Goal: Transaction & Acquisition: Purchase product/service

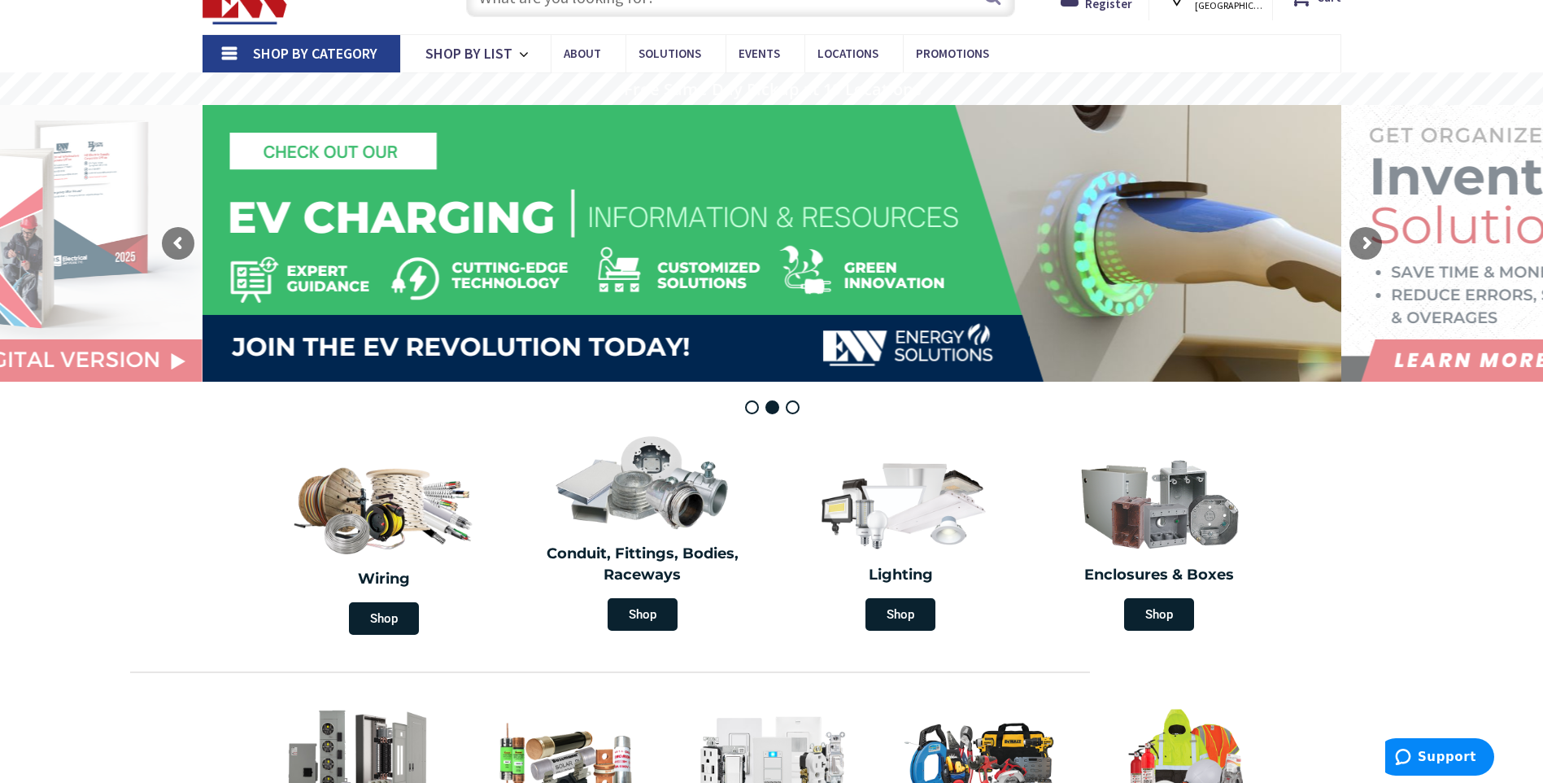
scroll to position [407, 0]
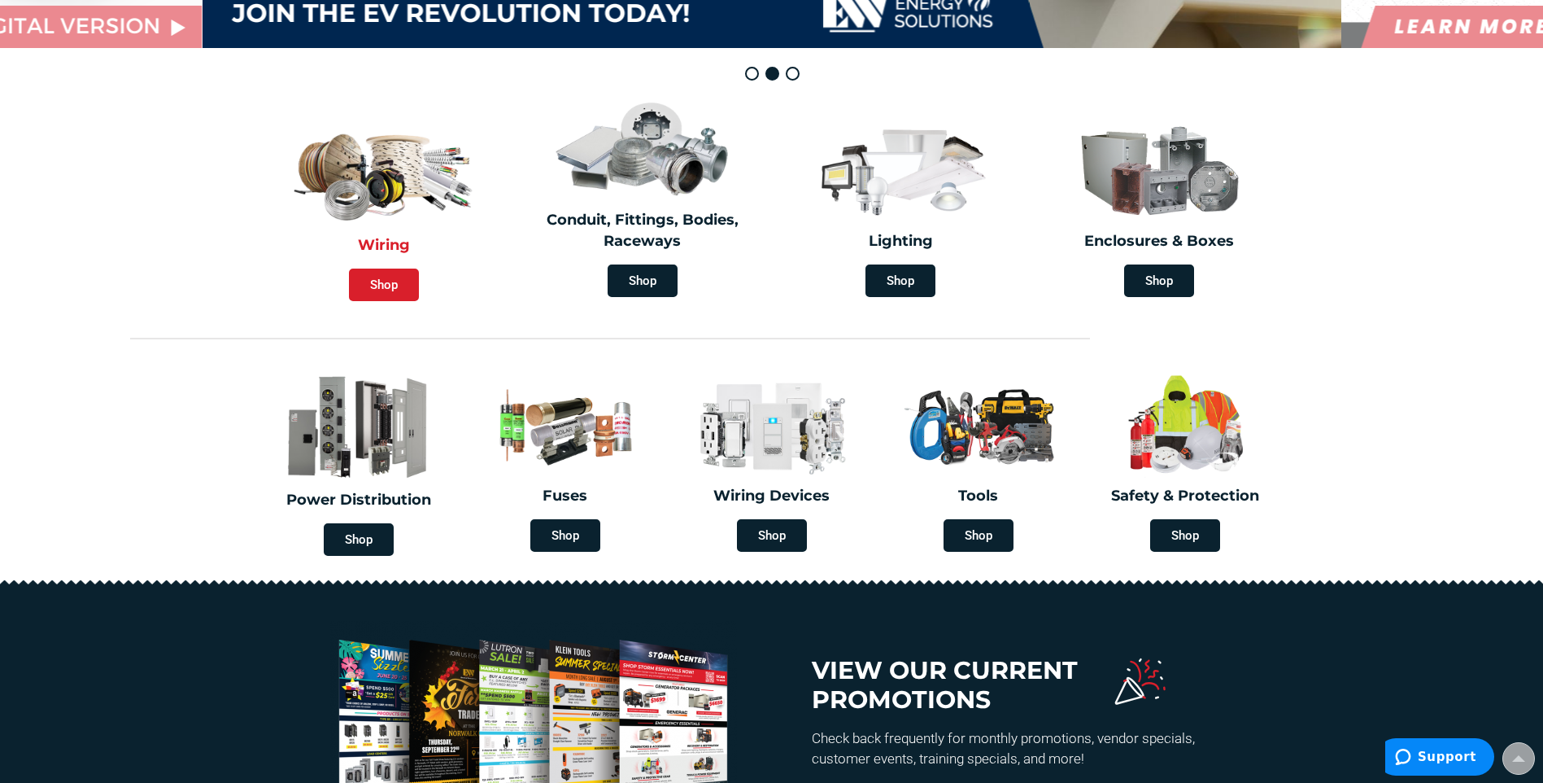
click at [363, 284] on span "Shop" at bounding box center [384, 284] width 70 height 33
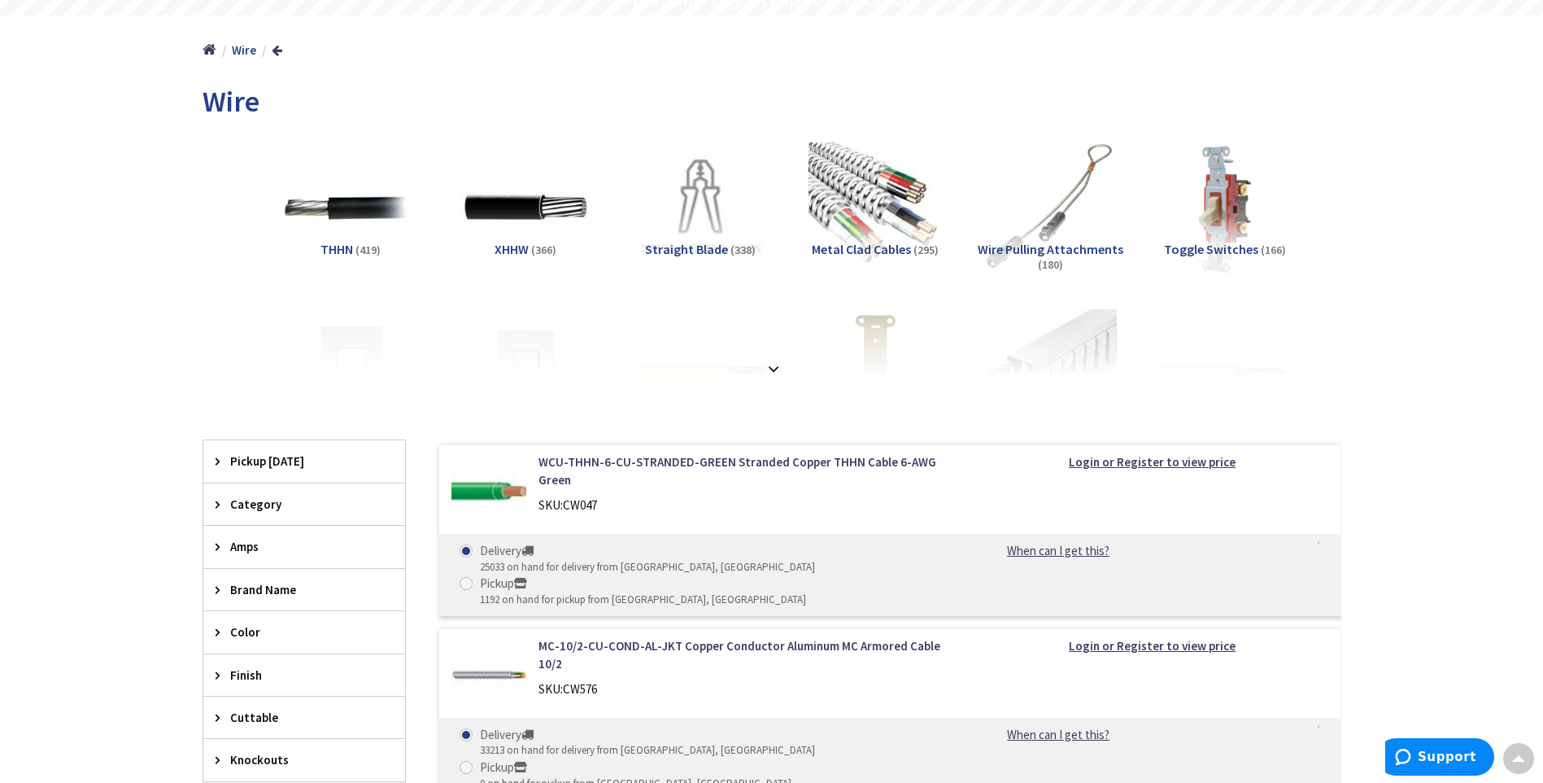
click at [249, 499] on span "Category" at bounding box center [296, 503] width 133 height 17
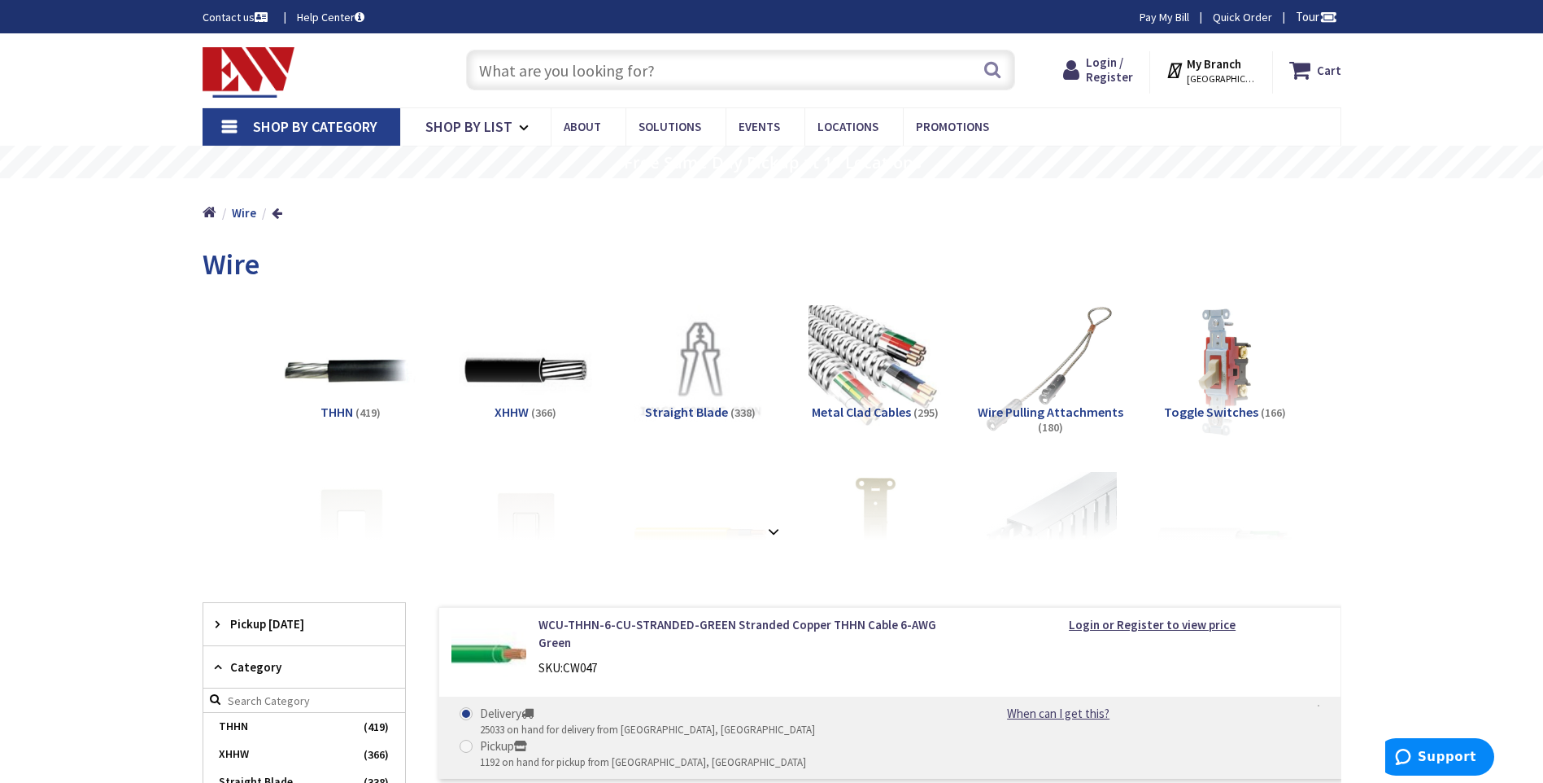
click at [627, 73] on input "text" at bounding box center [740, 70] width 549 height 41
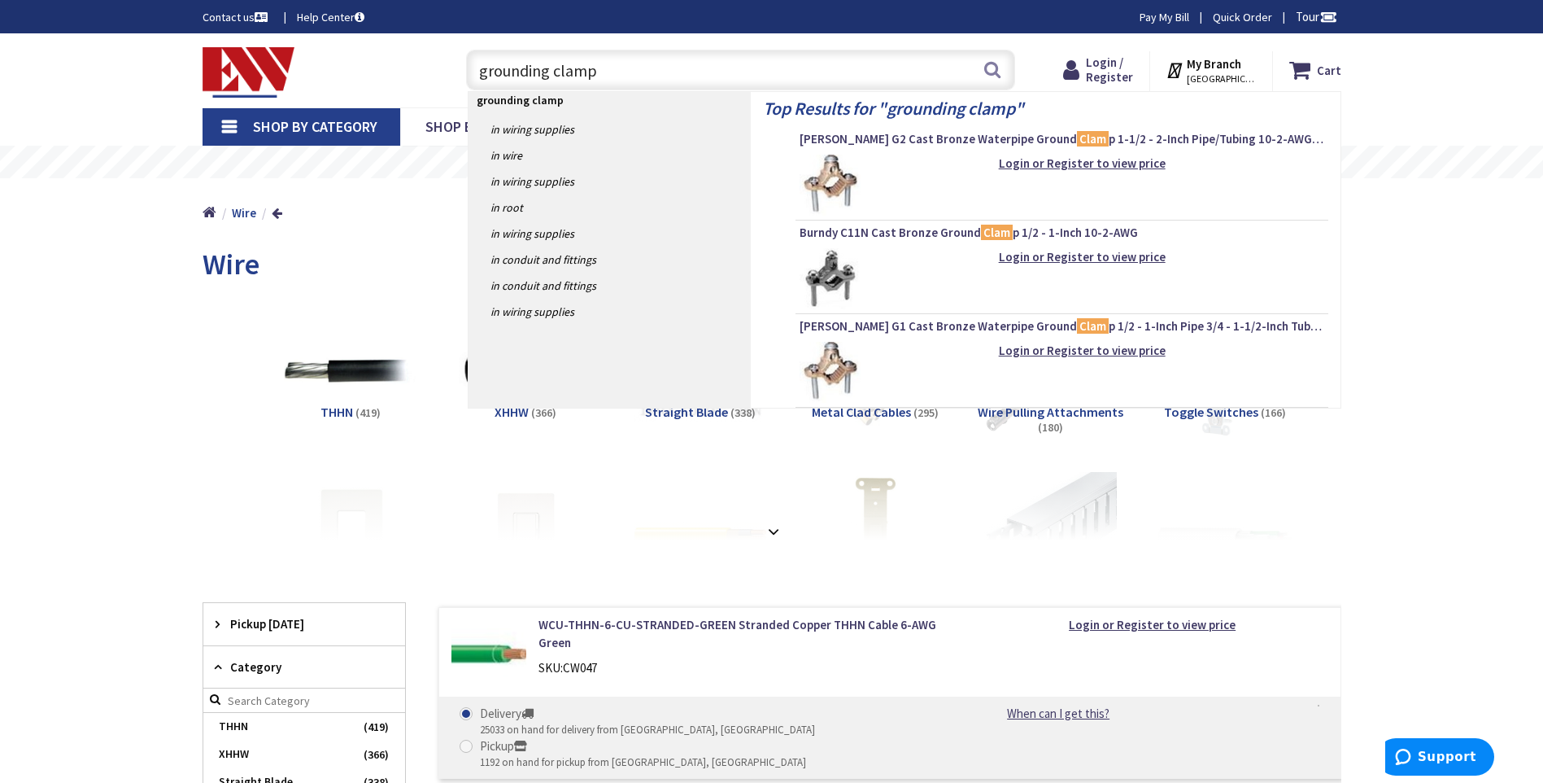
type input "grounding clamps"
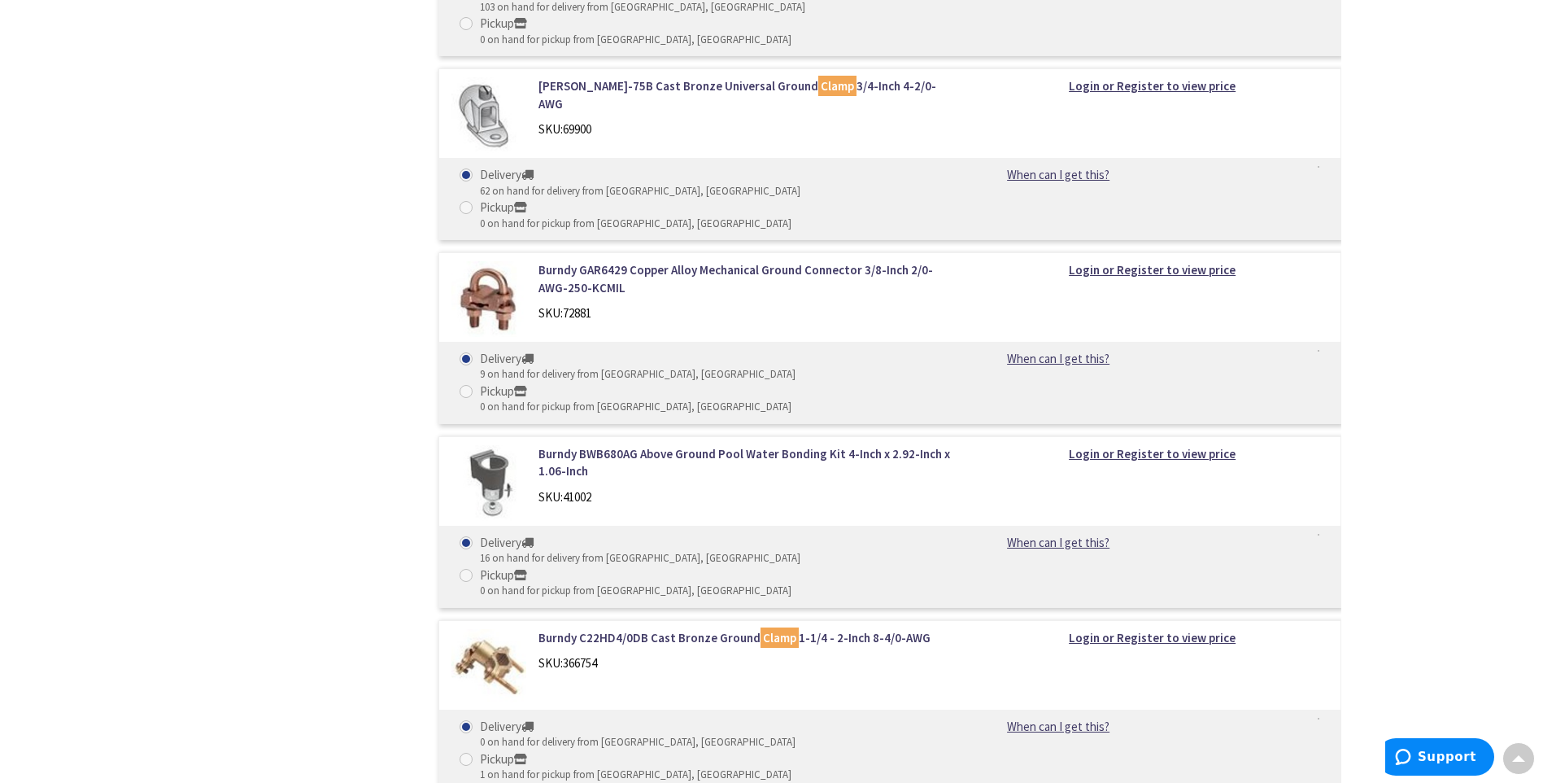
scroll to position [5044, 0]
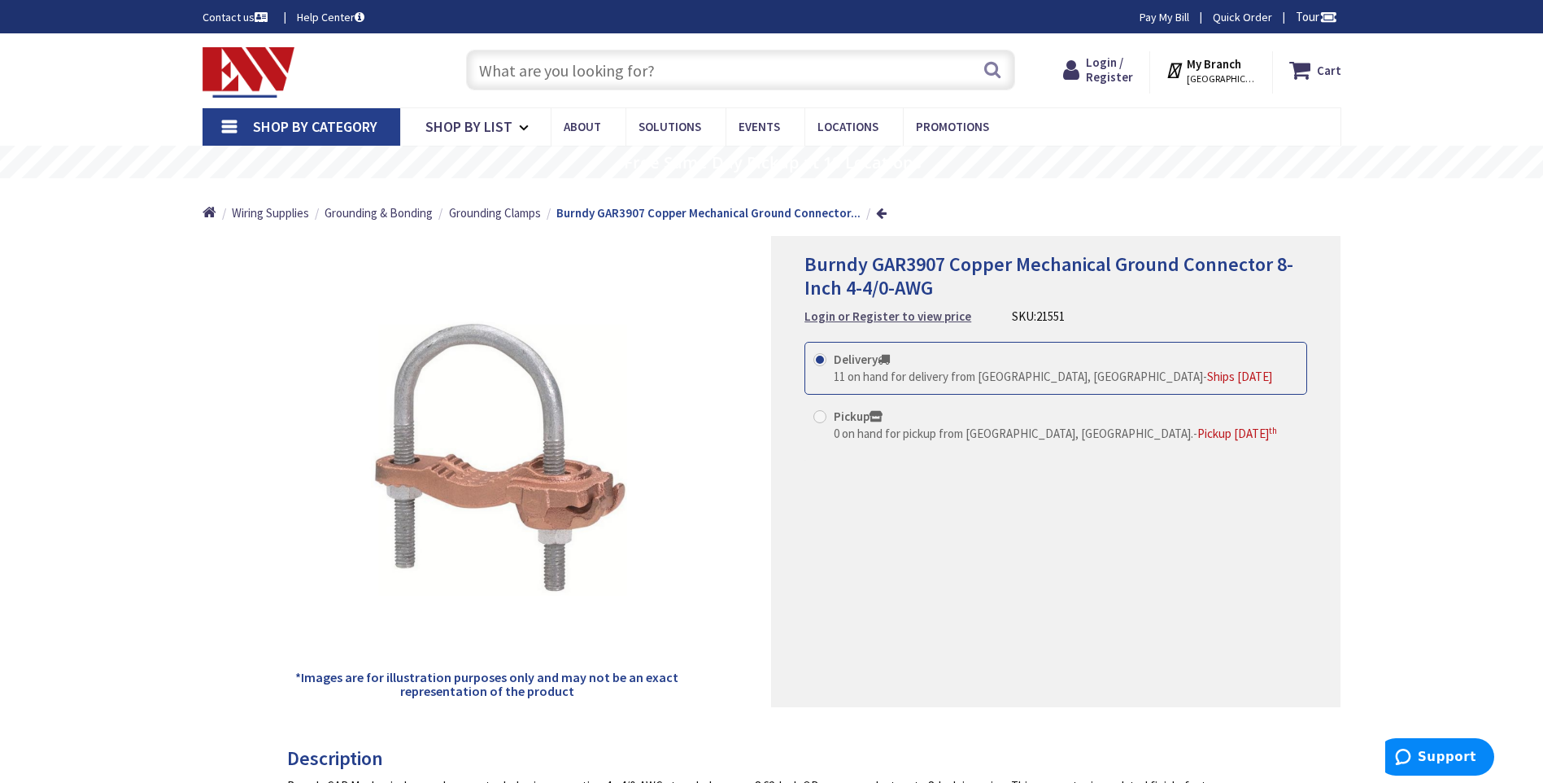
click at [924, 317] on strong "Login or Register to view price" at bounding box center [888, 315] width 167 height 15
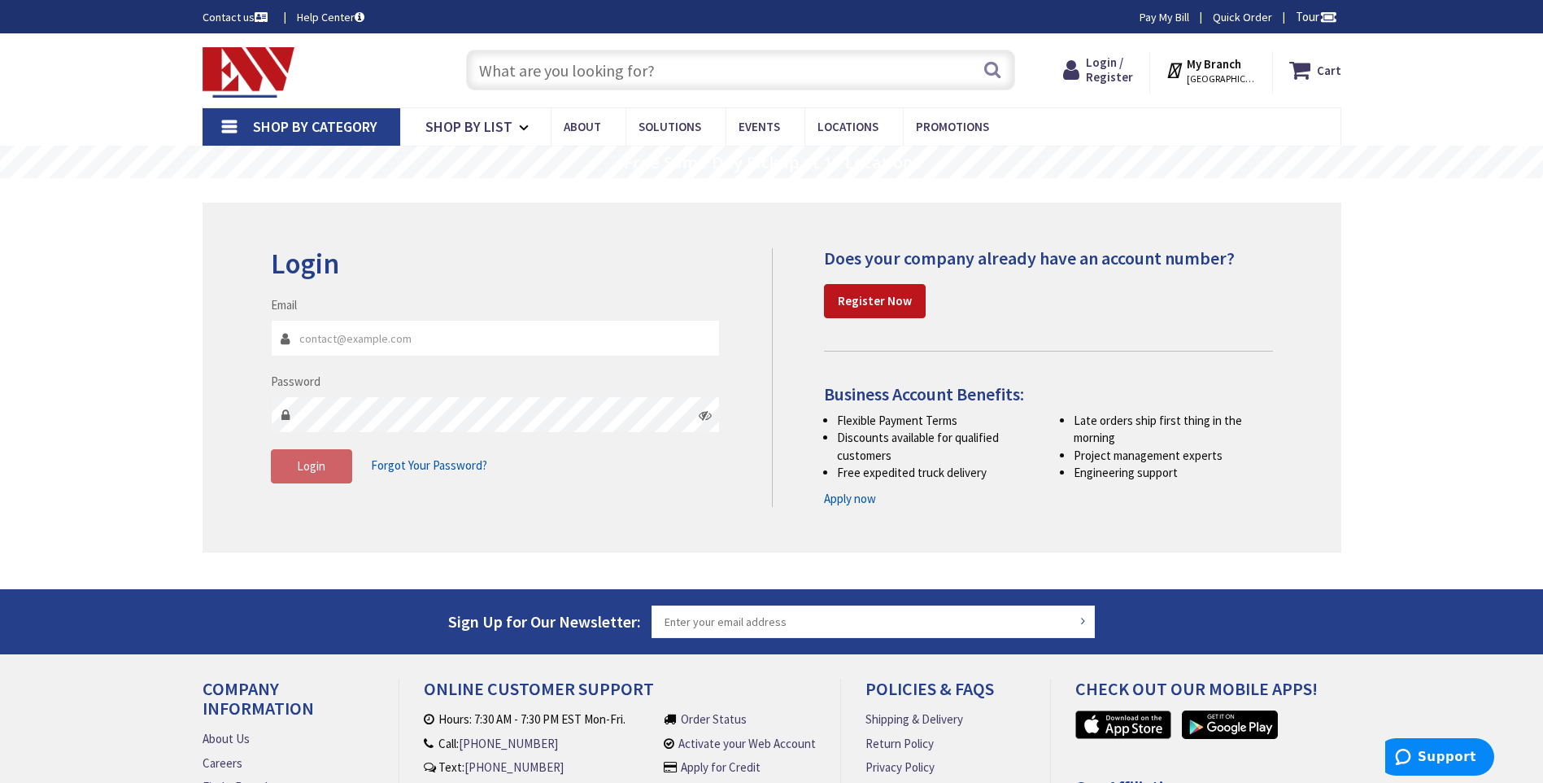
click at [598, 346] on input "Email" at bounding box center [496, 338] width 450 height 37
type input "liquidman@optonline.net"
click at [303, 463] on span "Login" at bounding box center [311, 465] width 28 height 15
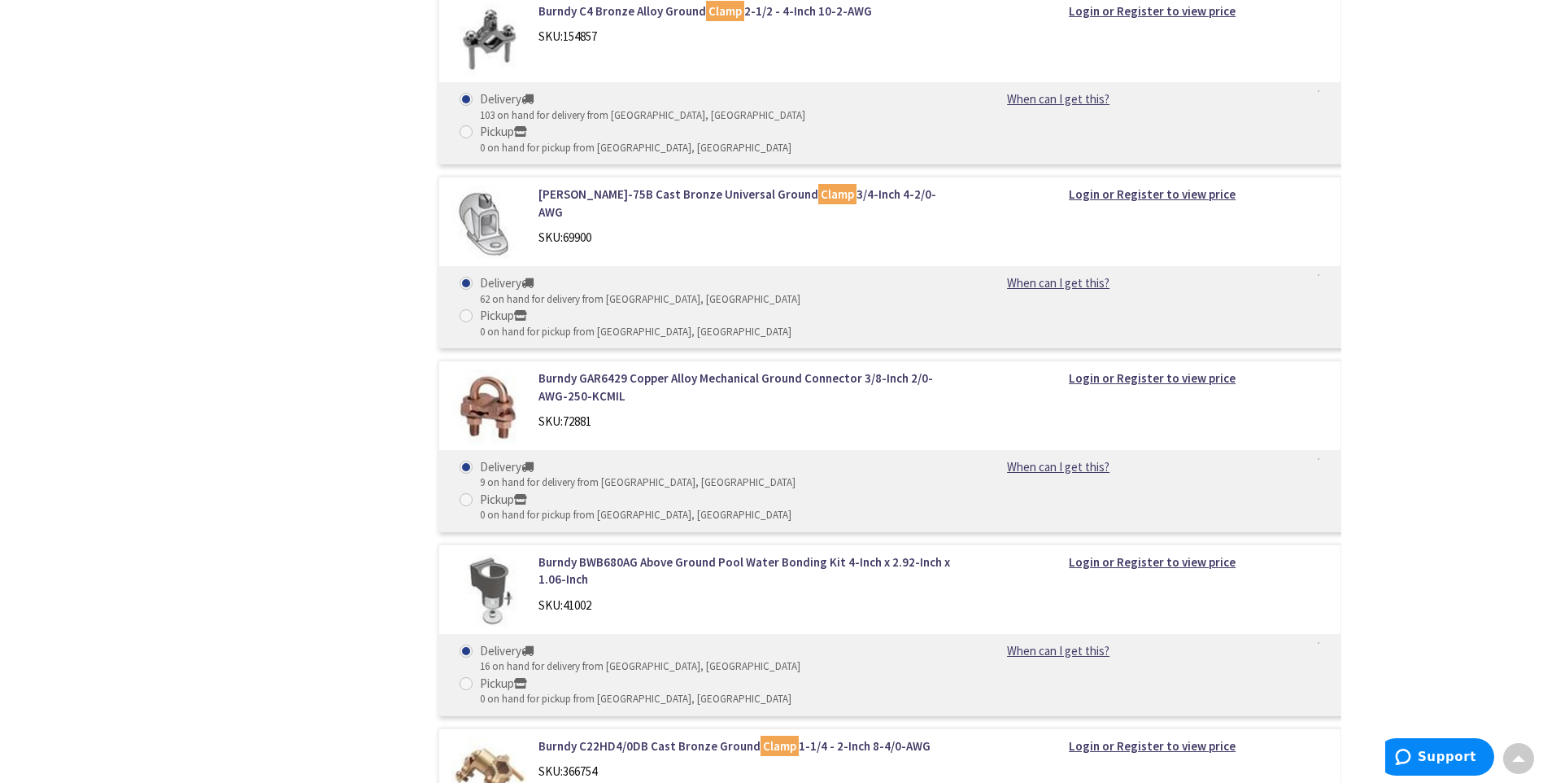
scroll to position [4936, 0]
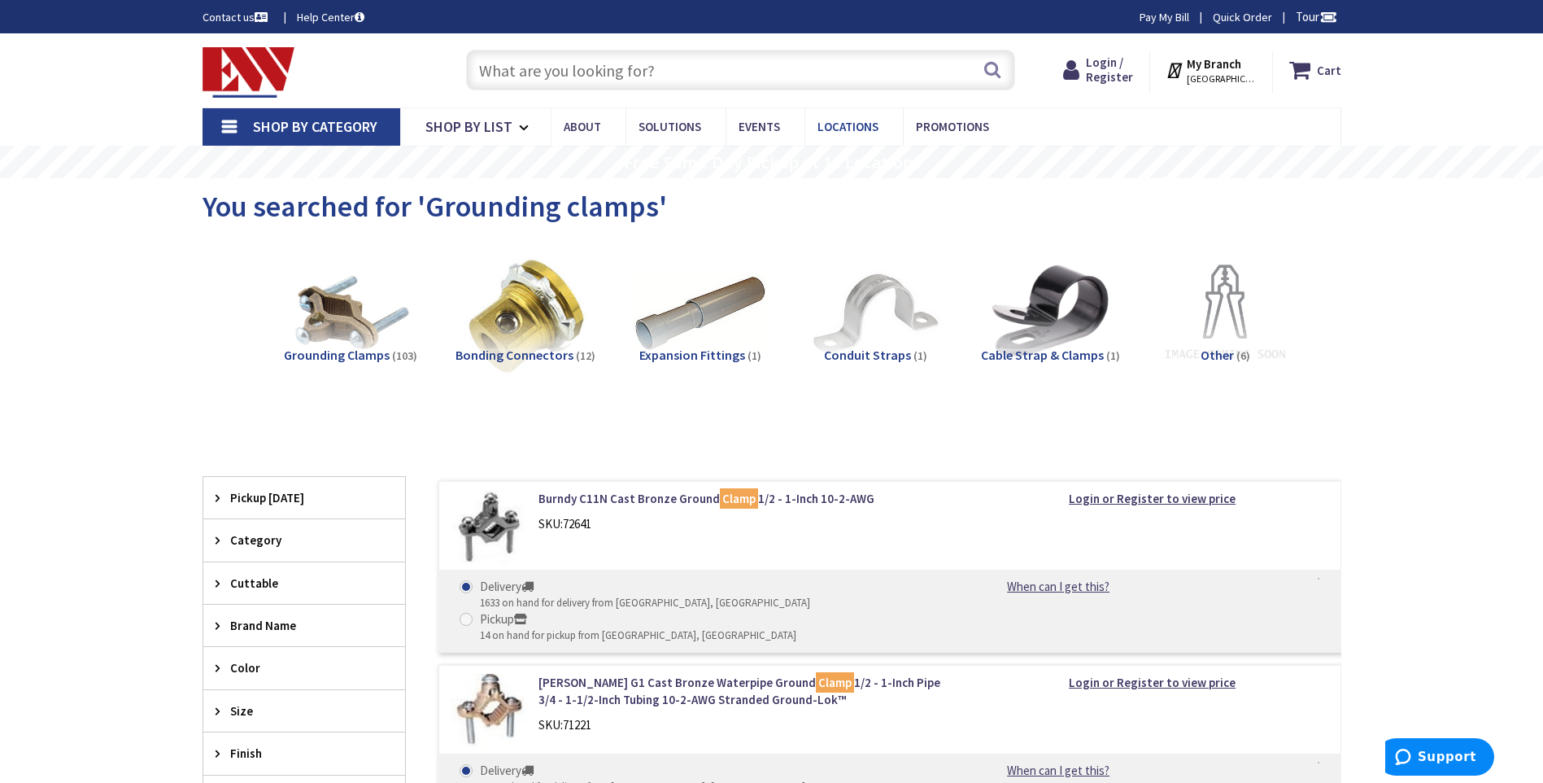
click at [842, 124] on span "Locations" at bounding box center [848, 126] width 61 height 15
click at [844, 125] on span "Locations" at bounding box center [848, 126] width 61 height 15
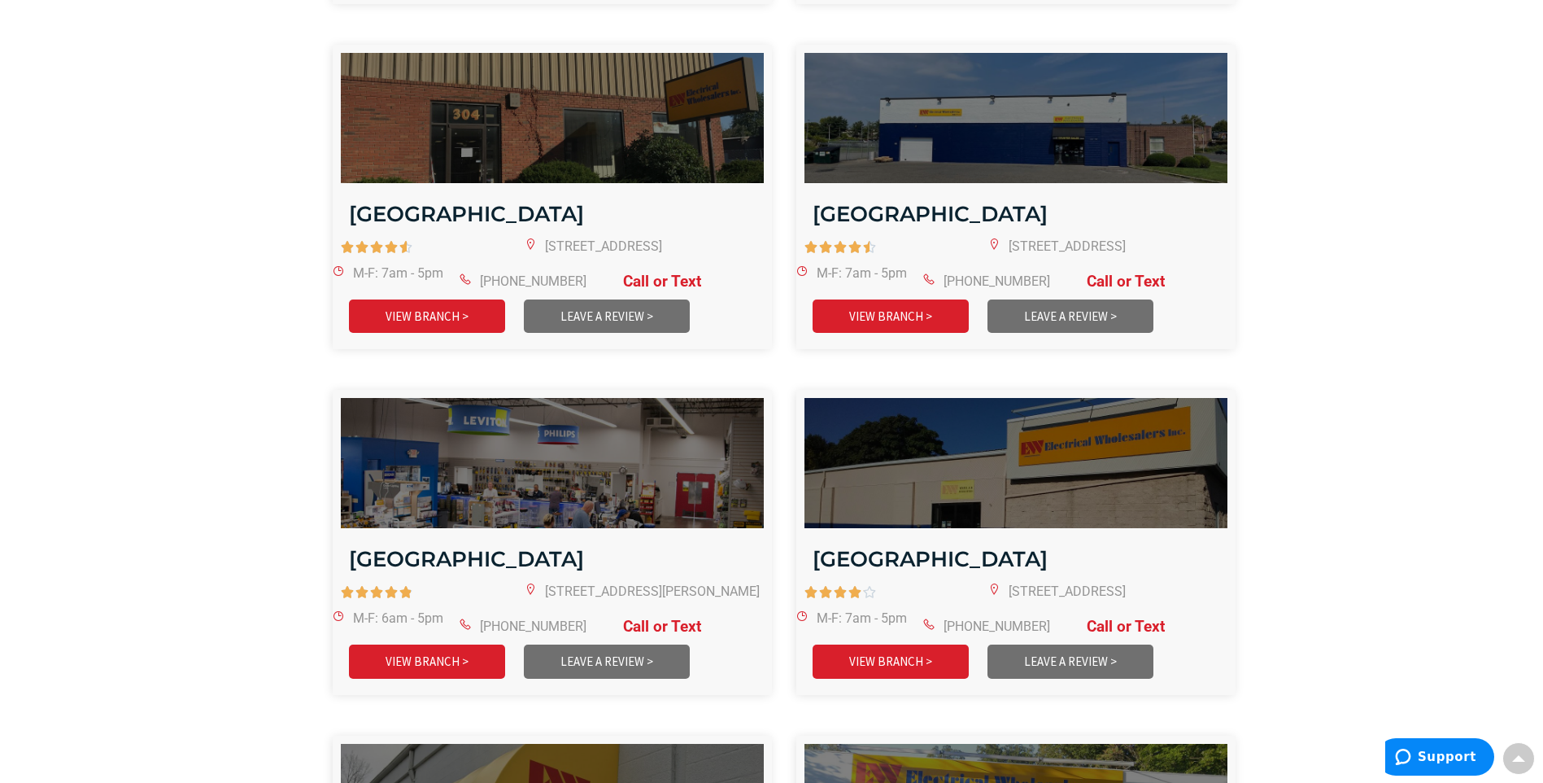
scroll to position [2115, 0]
